Goal: Information Seeking & Learning: Learn about a topic

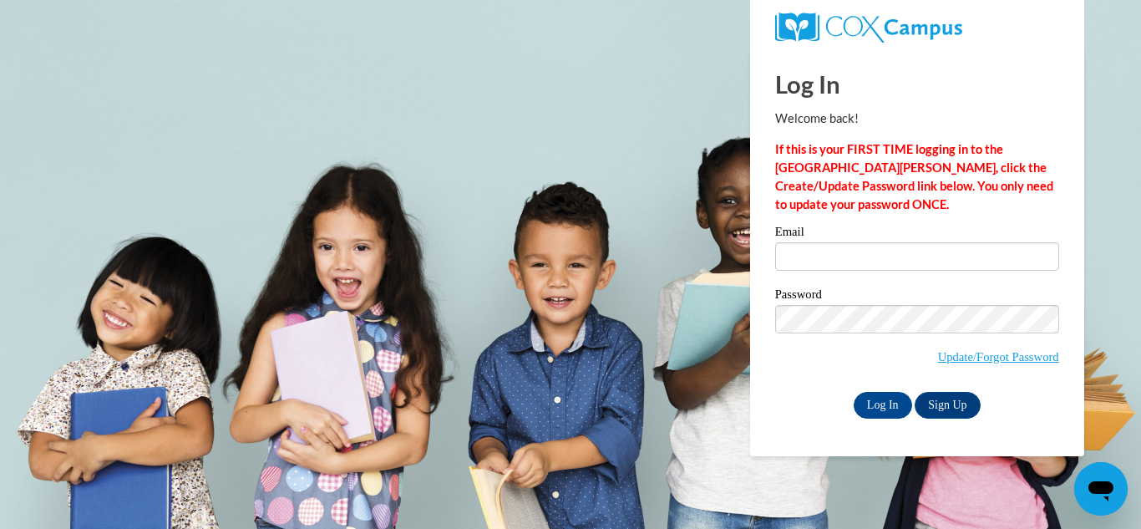
type input "cierracrawford2000@gmail.com"
click at [880, 408] on input "Log In" at bounding box center [883, 405] width 58 height 27
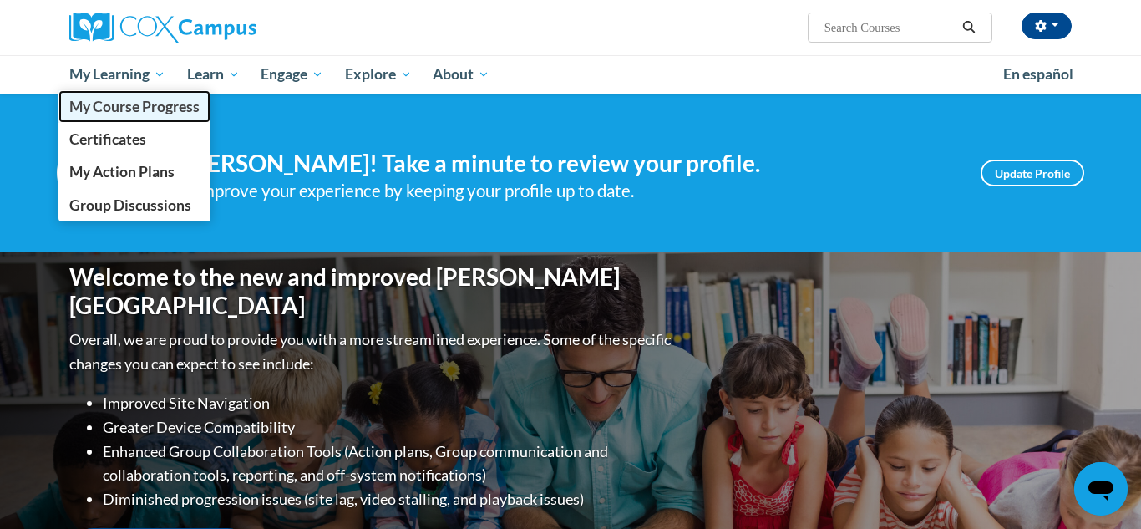
click at [165, 102] on span "My Course Progress" at bounding box center [134, 107] width 130 height 18
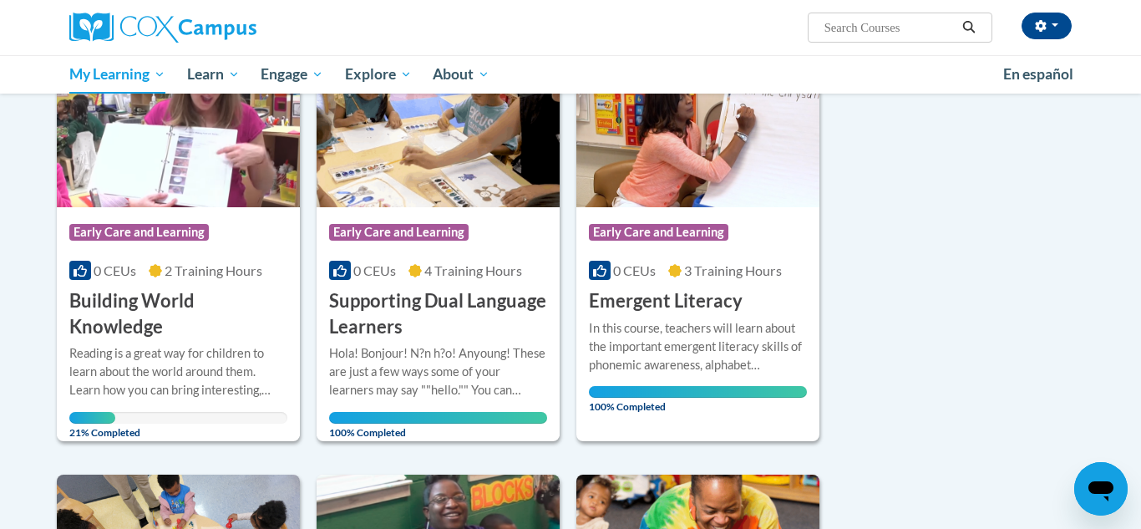
scroll to position [284, 0]
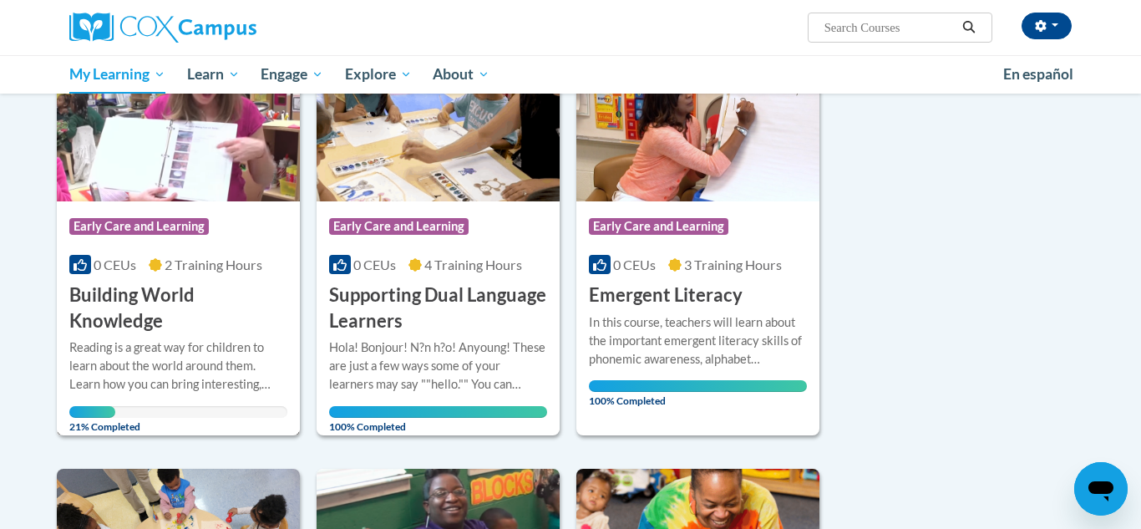
click at [135, 296] on h3 "Building World Knowledge" at bounding box center [178, 308] width 218 height 52
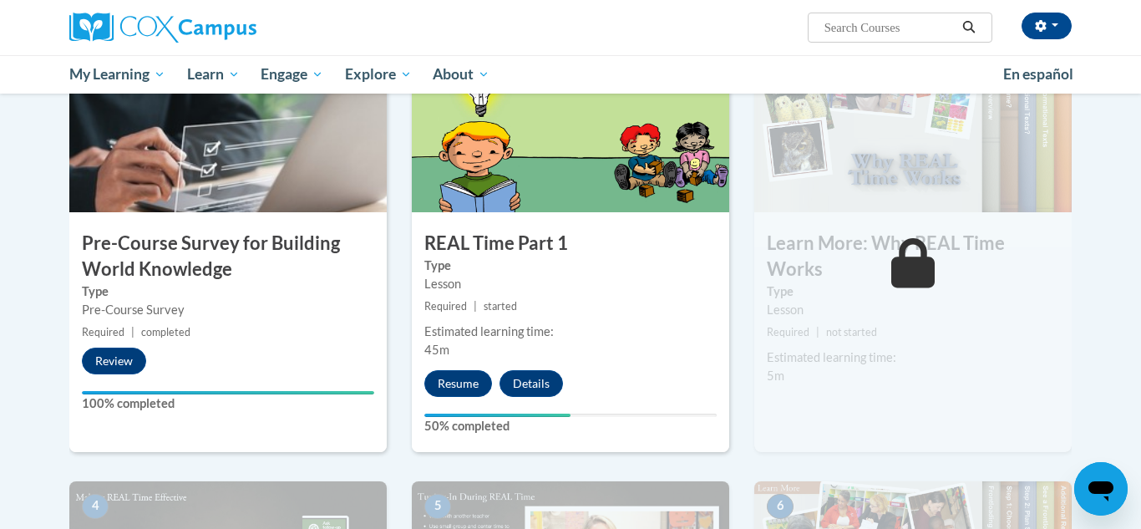
scroll to position [393, 0]
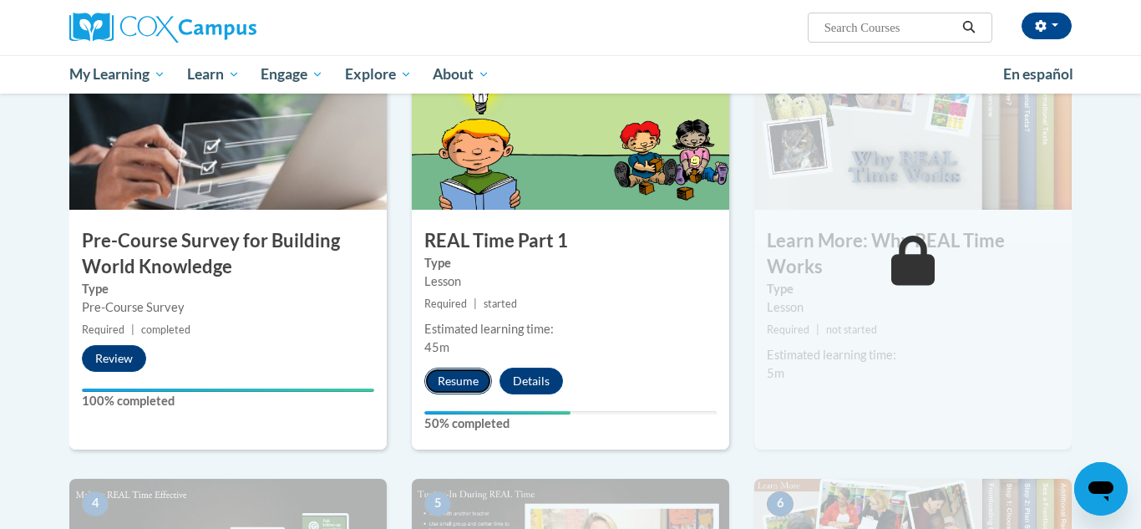
click at [439, 377] on button "Resume" at bounding box center [458, 381] width 68 height 27
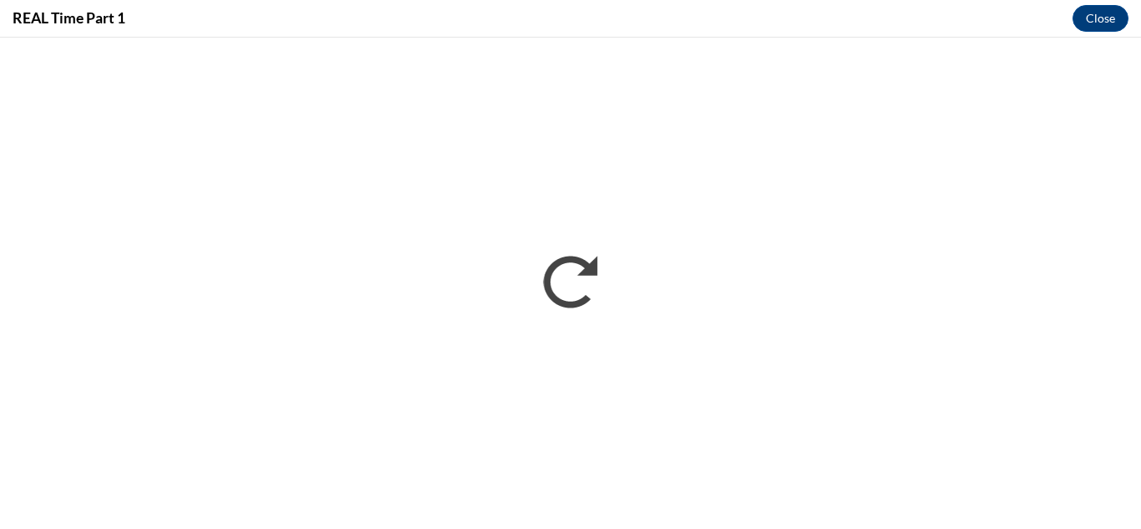
scroll to position [0, 0]
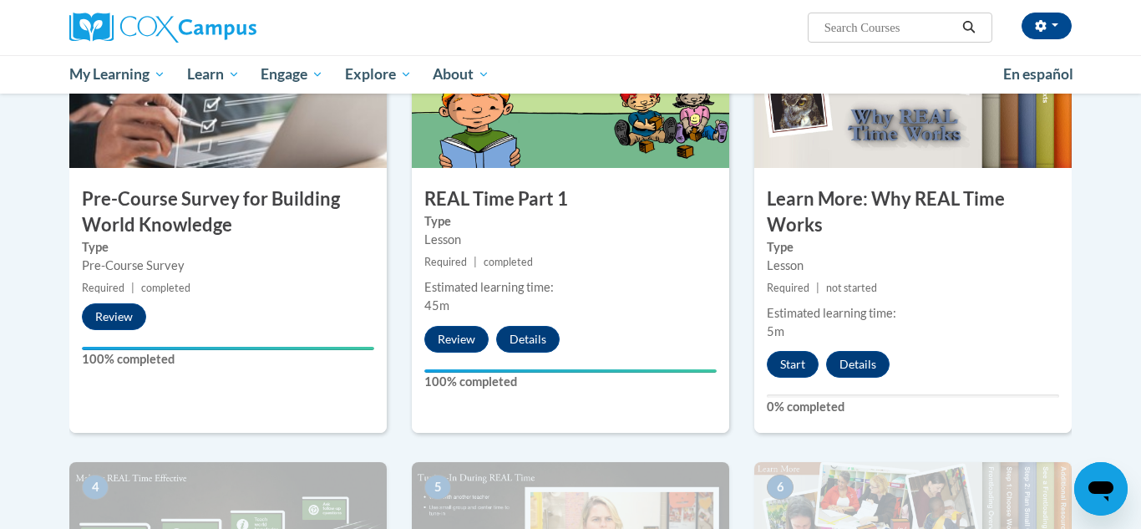
scroll to position [442, 0]
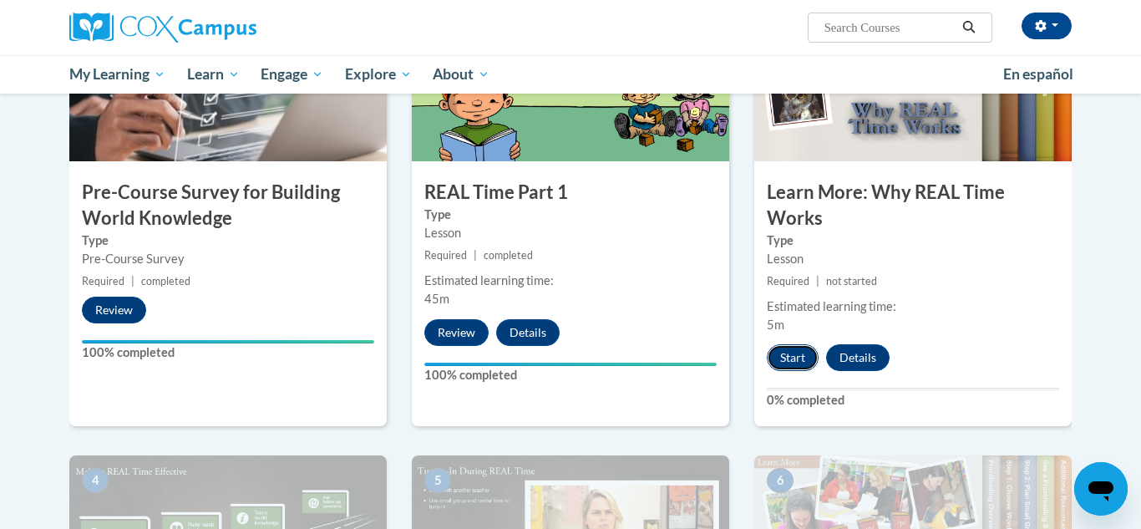
click at [787, 349] on button "Start" at bounding box center [793, 357] width 52 height 27
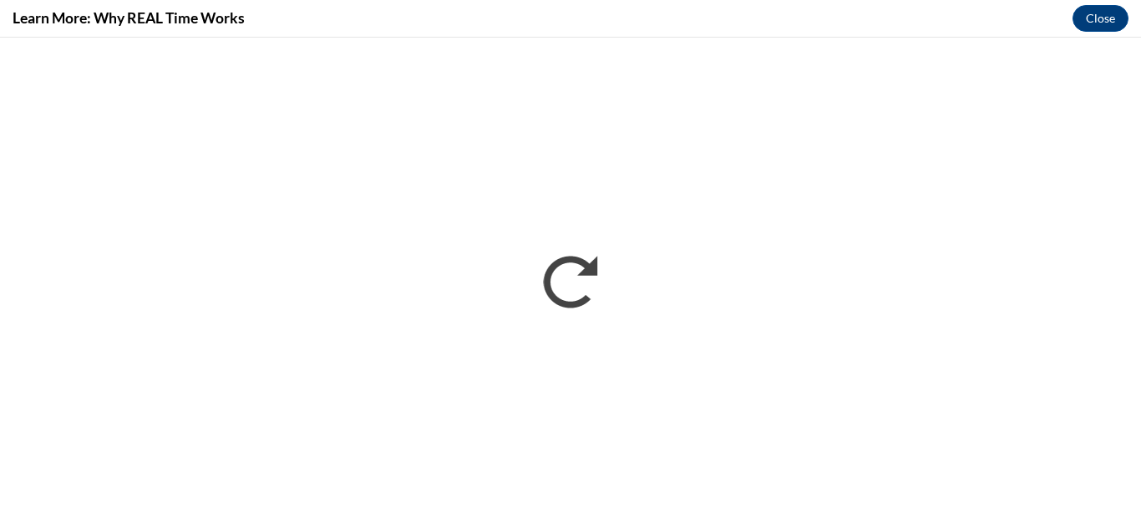
scroll to position [0, 0]
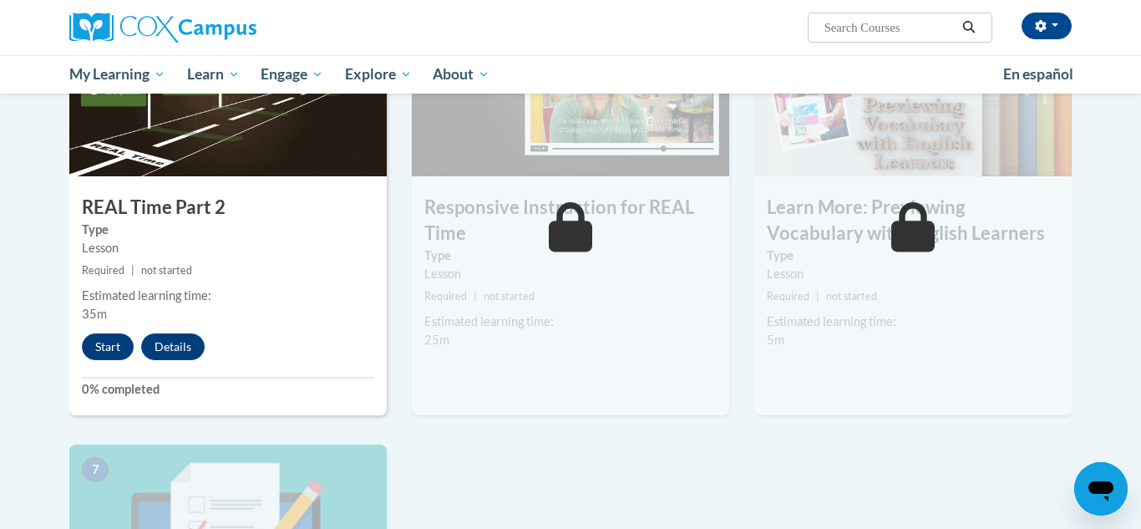
scroll to position [885, 0]
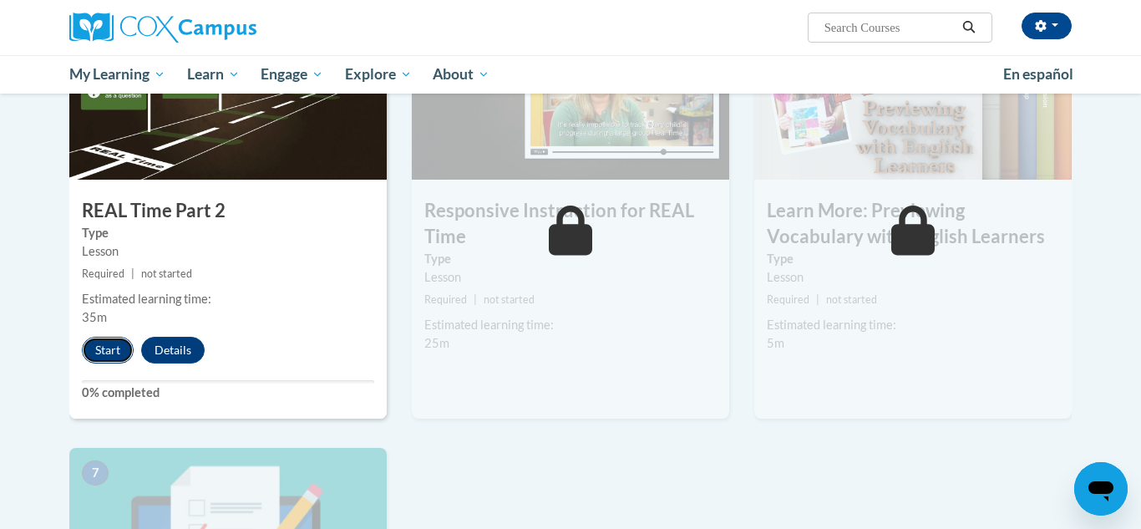
click at [104, 353] on button "Start" at bounding box center [108, 350] width 52 height 27
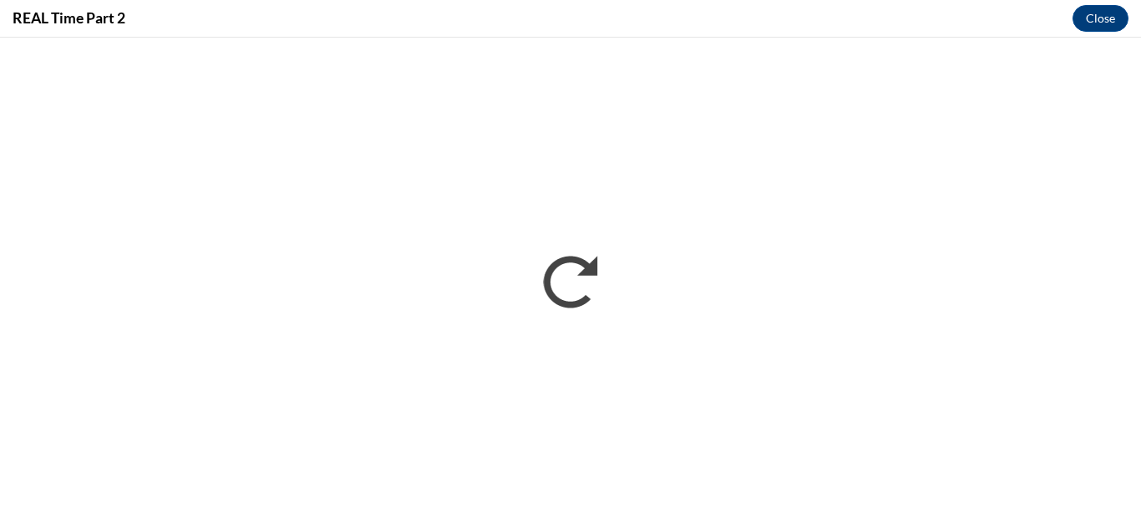
scroll to position [0, 0]
